Goal: Check status: Check status

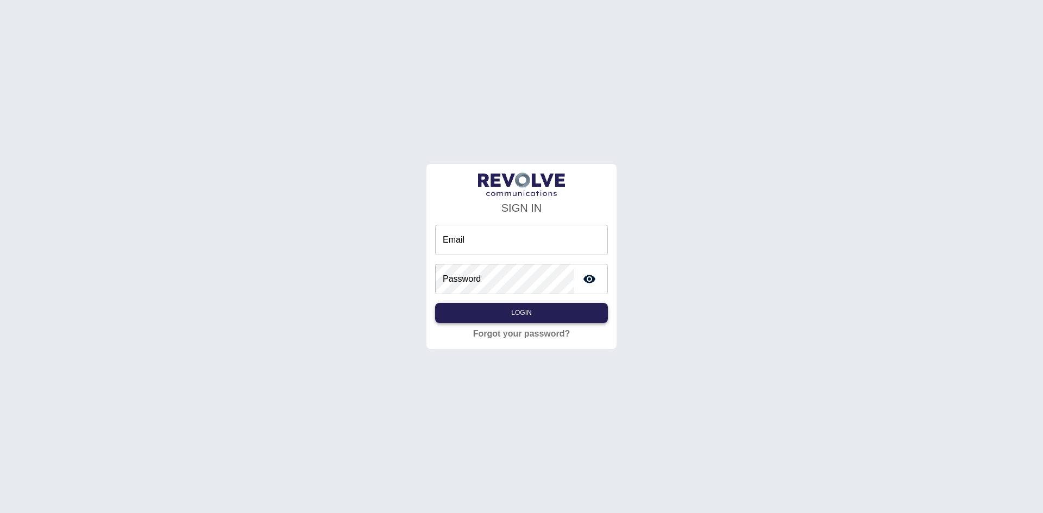
type input "**********"
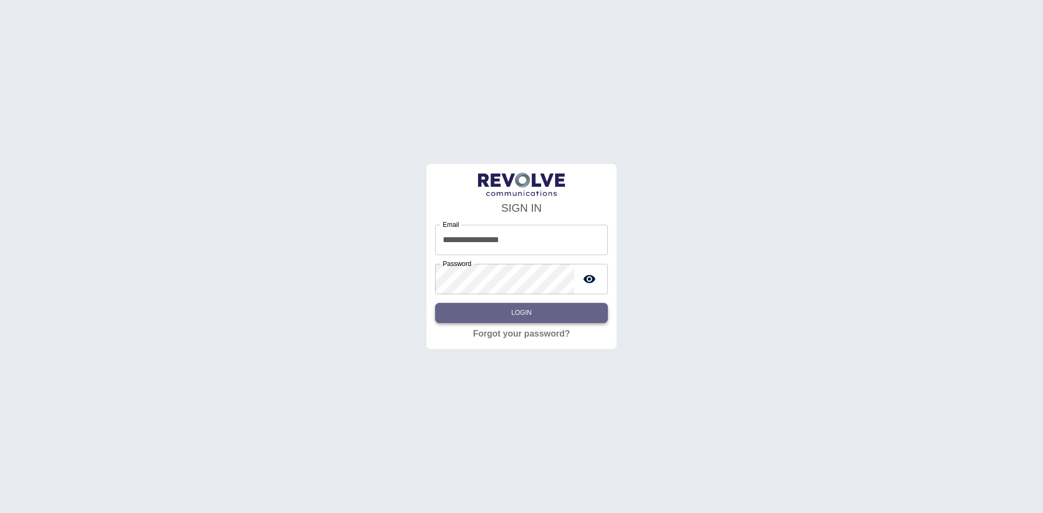
click at [498, 311] on button "Login" at bounding box center [521, 313] width 173 height 20
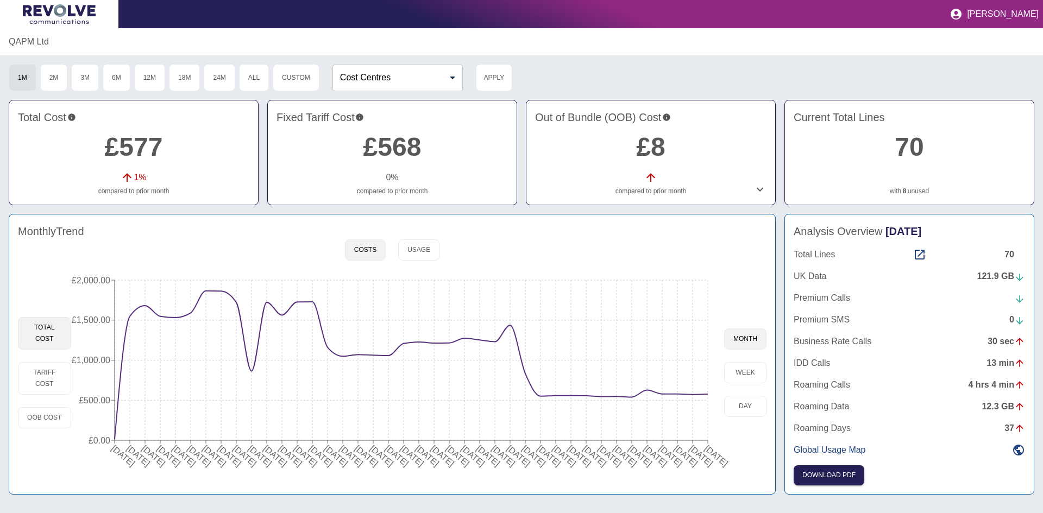
click at [1004, 275] on div "121.9 GB" at bounding box center [1001, 276] width 48 height 13
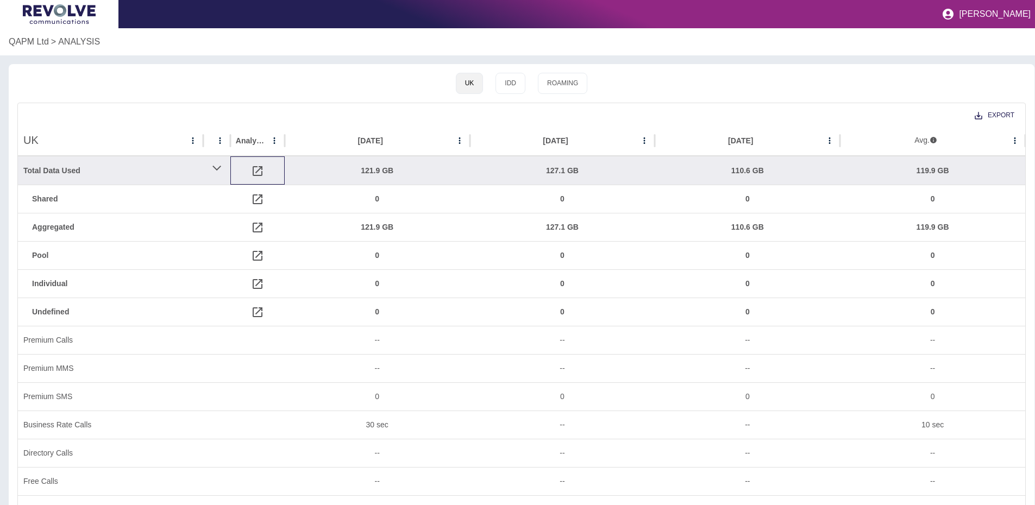
click at [261, 171] on icon at bounding box center [257, 171] width 13 height 13
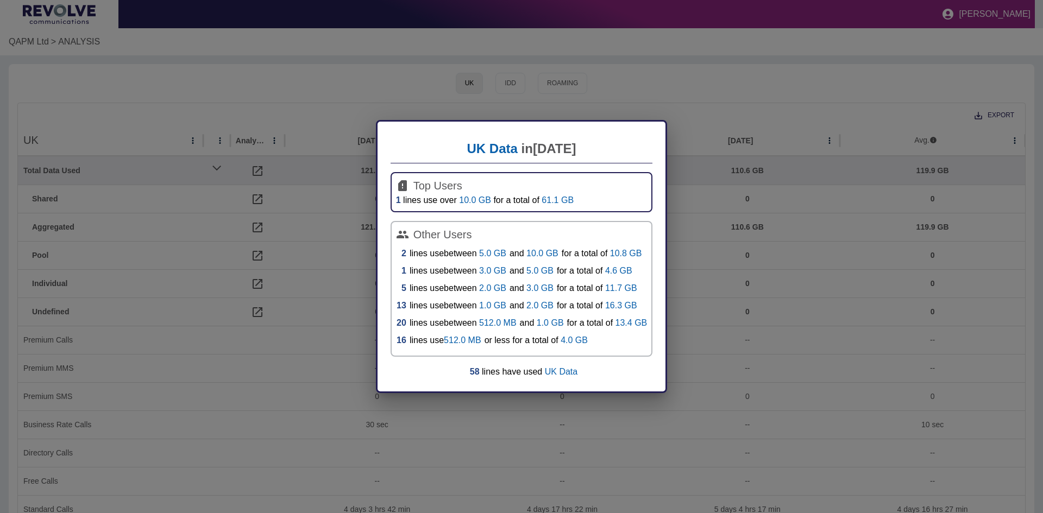
click at [305, 175] on div "UK Data in [DATE] Top Users 1 lines use over 10.0 GB for a total of 61.1 GB Oth…" at bounding box center [521, 256] width 1043 height 513
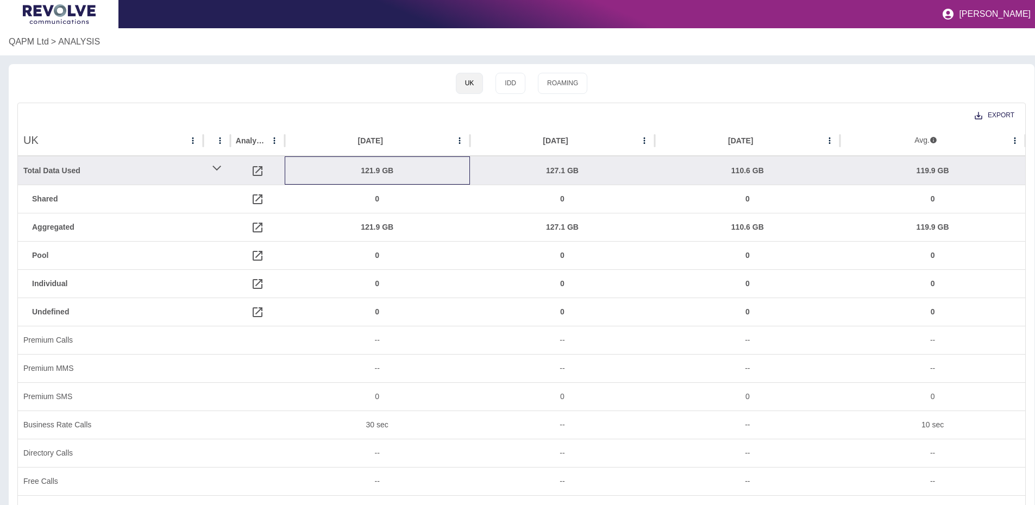
click at [373, 169] on div "121.9 GB" at bounding box center [377, 171] width 174 height 28
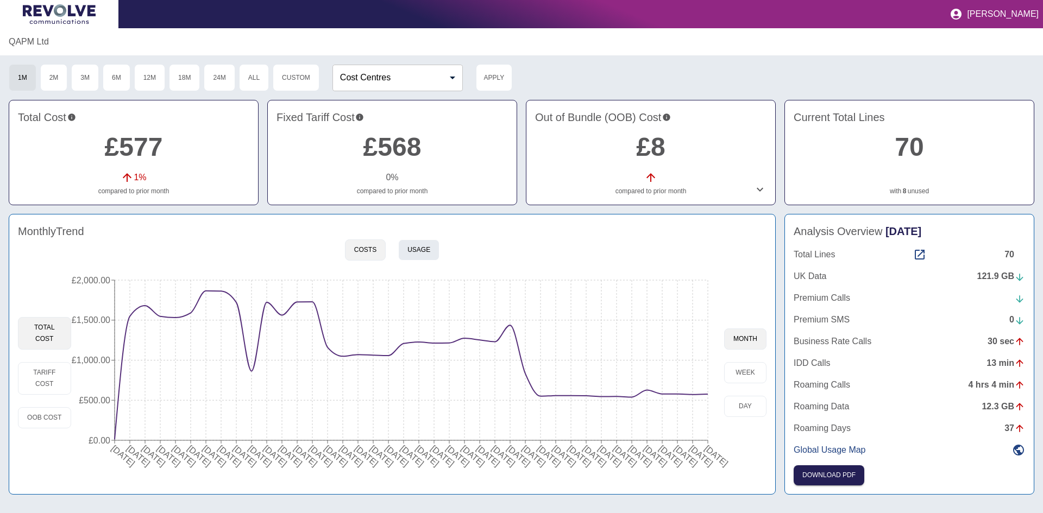
click at [420, 253] on button "Usage" at bounding box center [418, 249] width 41 height 21
